Goal: Transaction & Acquisition: Book appointment/travel/reservation

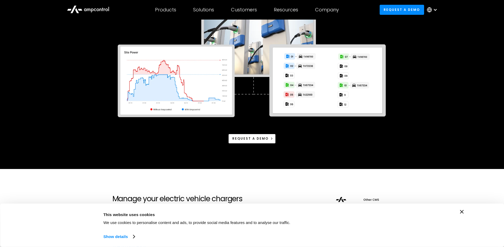
scroll to position [168, 0]
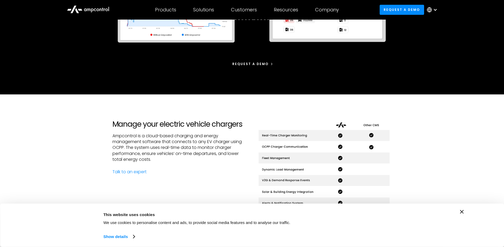
click at [247, 62] on div "Request a demo" at bounding box center [250, 64] width 36 height 5
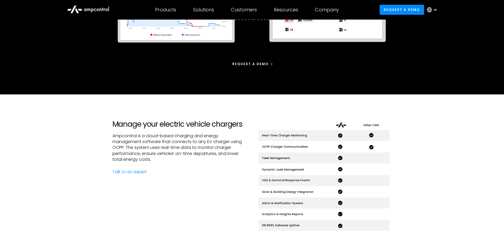
click at [252, 65] on div "Request a demo" at bounding box center [250, 64] width 36 height 5
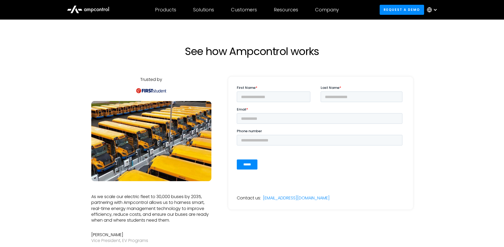
click at [163, 53] on h1 "See how Ampcontrol works" at bounding box center [252, 51] width 233 height 13
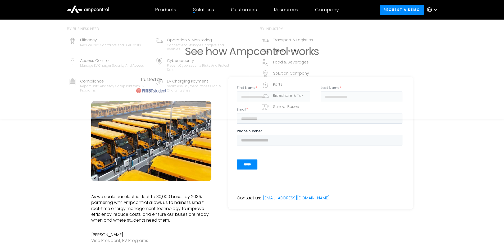
click at [207, 11] on div "Solutions" at bounding box center [203, 10] width 21 height 6
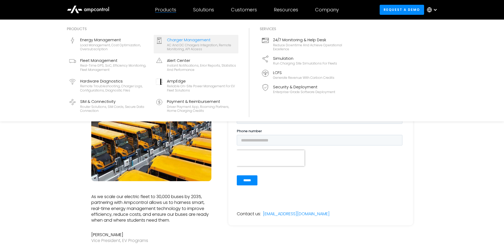
click at [192, 48] on div "AC and DC chargers integration, remote monitoring, API access" at bounding box center [201, 47] width 69 height 8
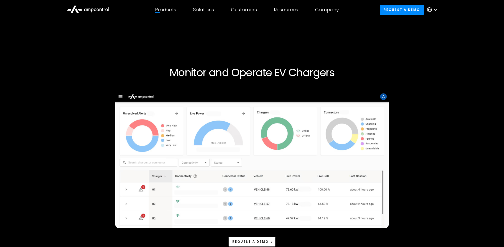
drag, startPoint x: 83, startPoint y: 162, endPoint x: 103, endPoint y: 151, distance: 22.1
click at [83, 162] on div "Monitor and Operate EV Chargers Request a demo" at bounding box center [251, 152] width 487 height 223
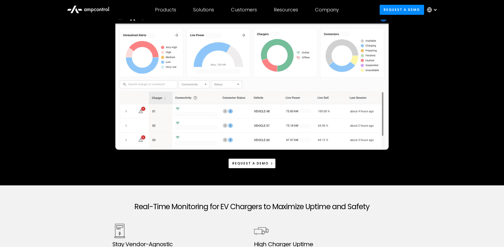
scroll to position [71, 0]
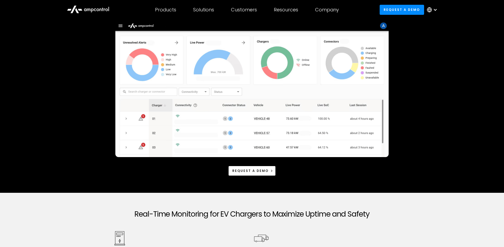
click at [422, 118] on div "Monitor and Operate EV Chargers Request a demo" at bounding box center [251, 81] width 487 height 223
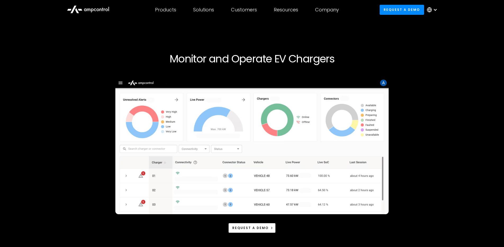
click at [422, 117] on div "Monitor and Operate EV Chargers Request a demo" at bounding box center [251, 138] width 487 height 223
